Goal: Navigation & Orientation: Find specific page/section

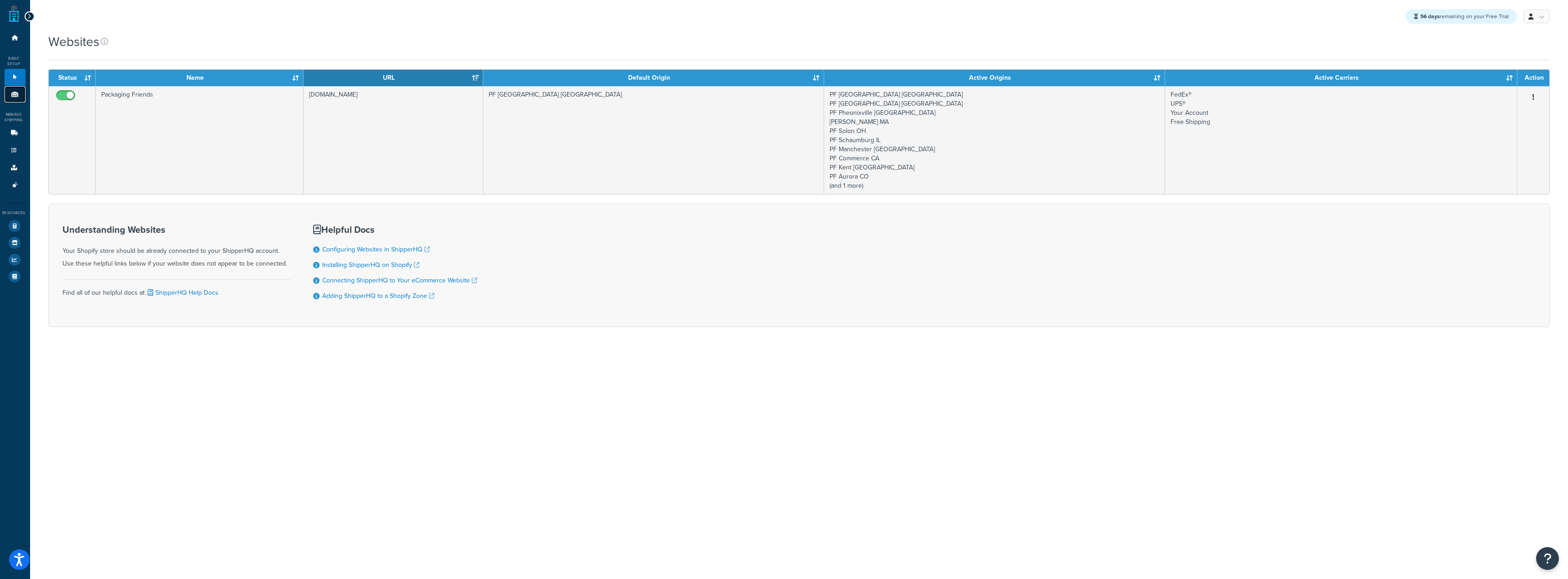
click at [16, 92] on icon at bounding box center [14, 94] width 9 height 6
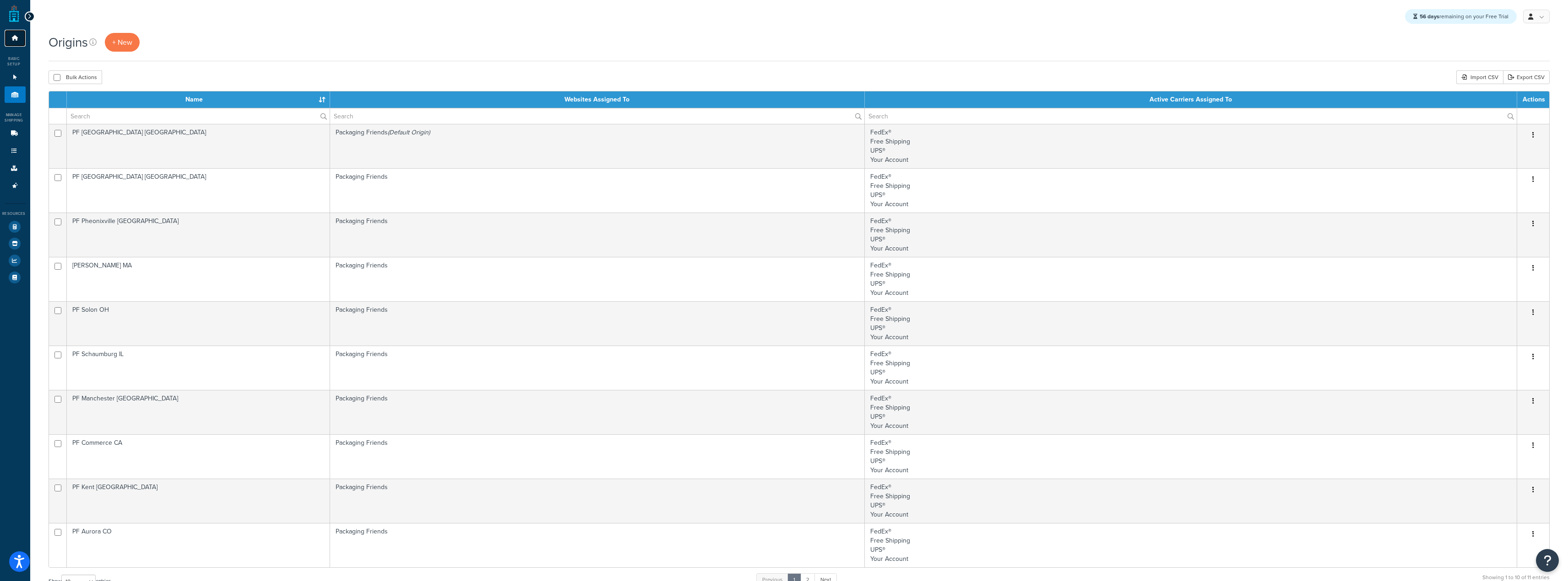
click at [8, 42] on link "Dashboard" at bounding box center [15, 38] width 21 height 17
